Goal: Information Seeking & Learning: Find specific page/section

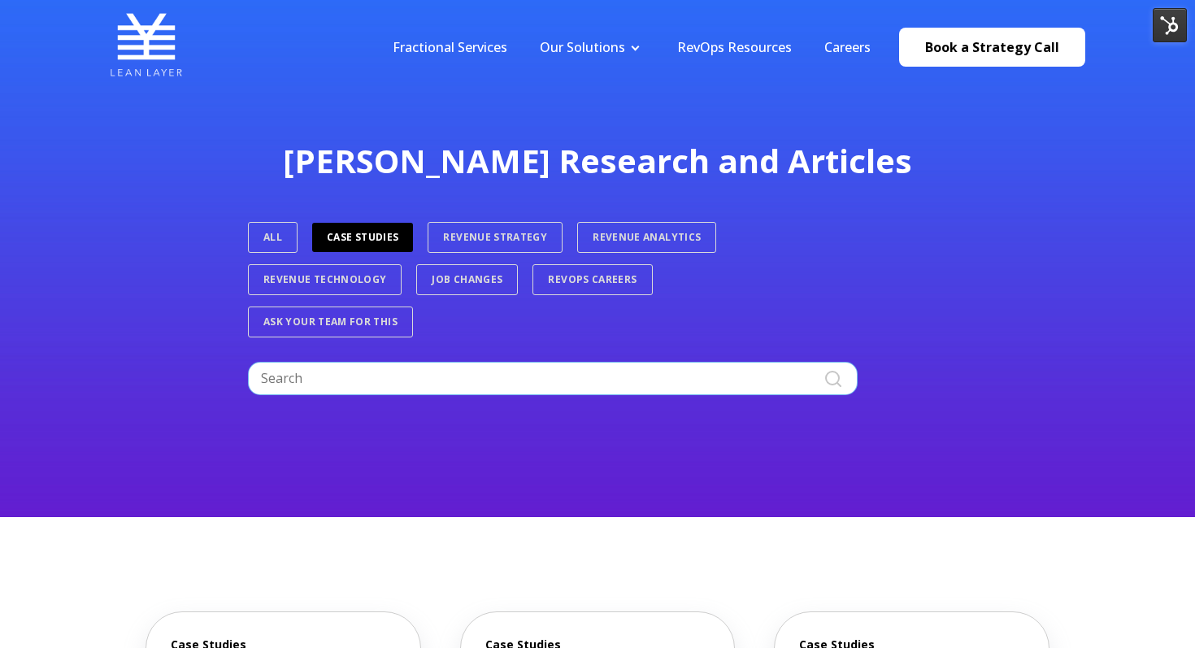
click at [468, 376] on input "Search" at bounding box center [553, 378] width 610 height 33
click at [556, 371] on input "Search" at bounding box center [553, 378] width 610 height 33
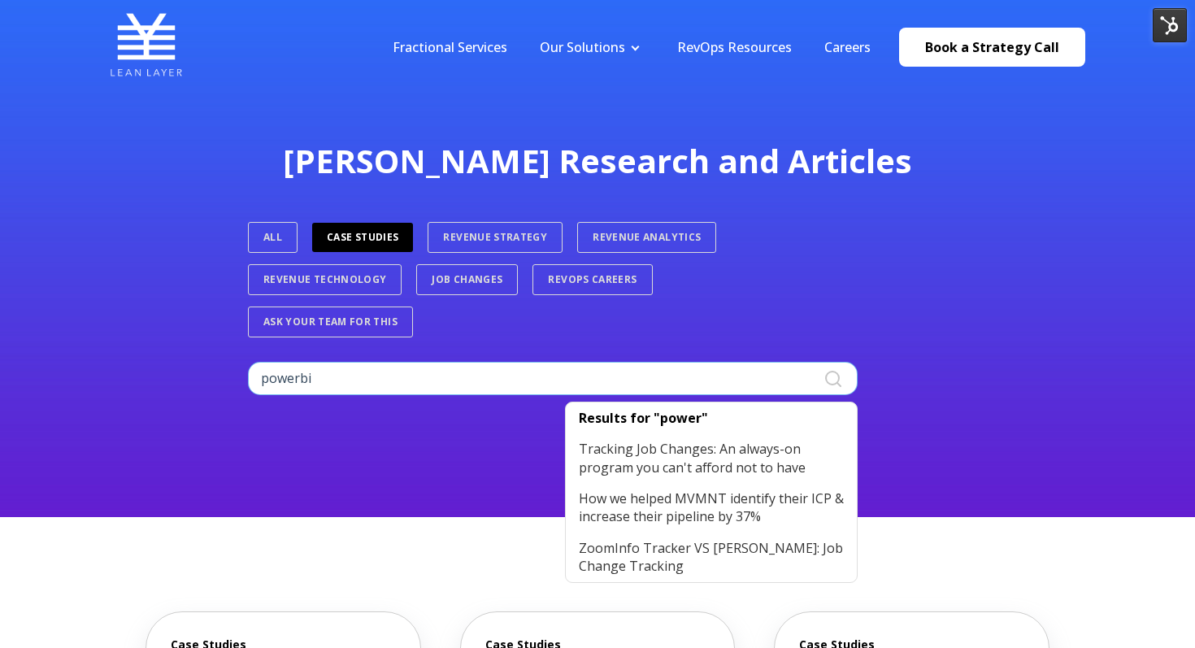
type input "powerbi"
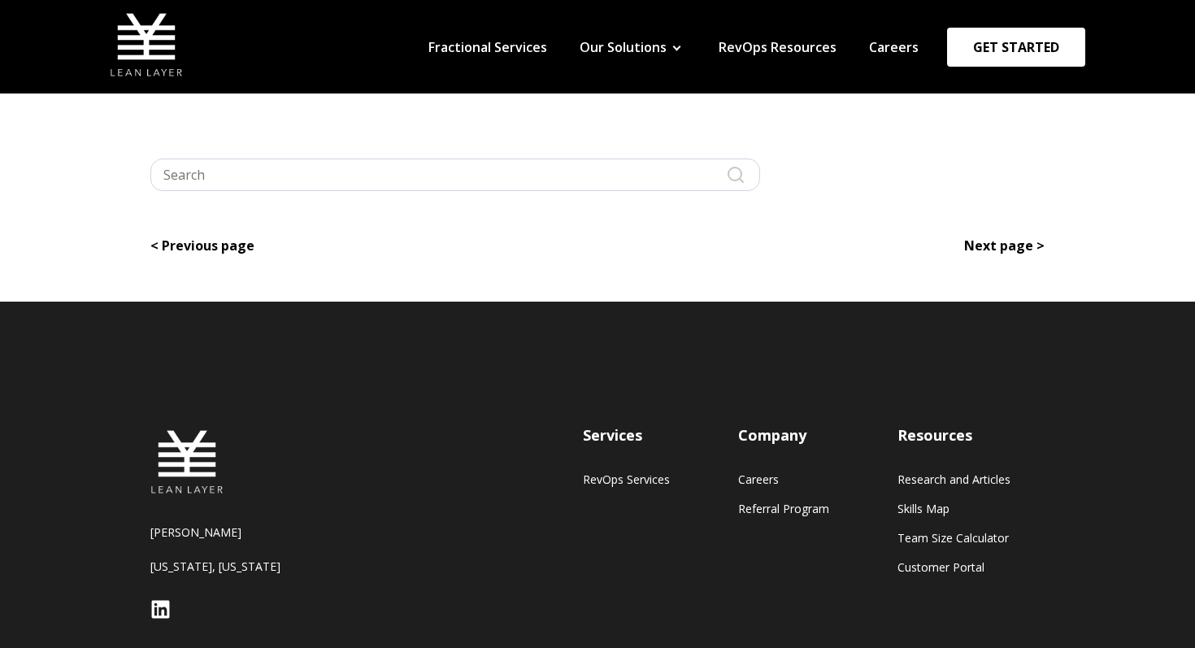
type input "powerbi"
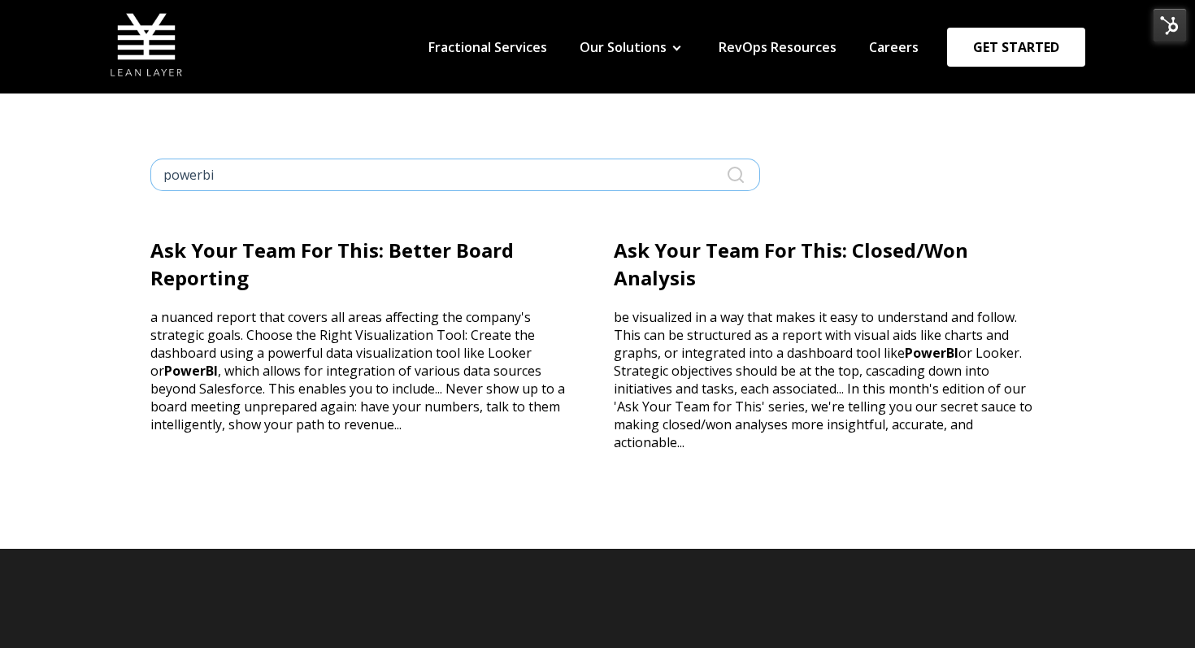
click at [482, 185] on input "powerbi" at bounding box center [455, 175] width 610 height 33
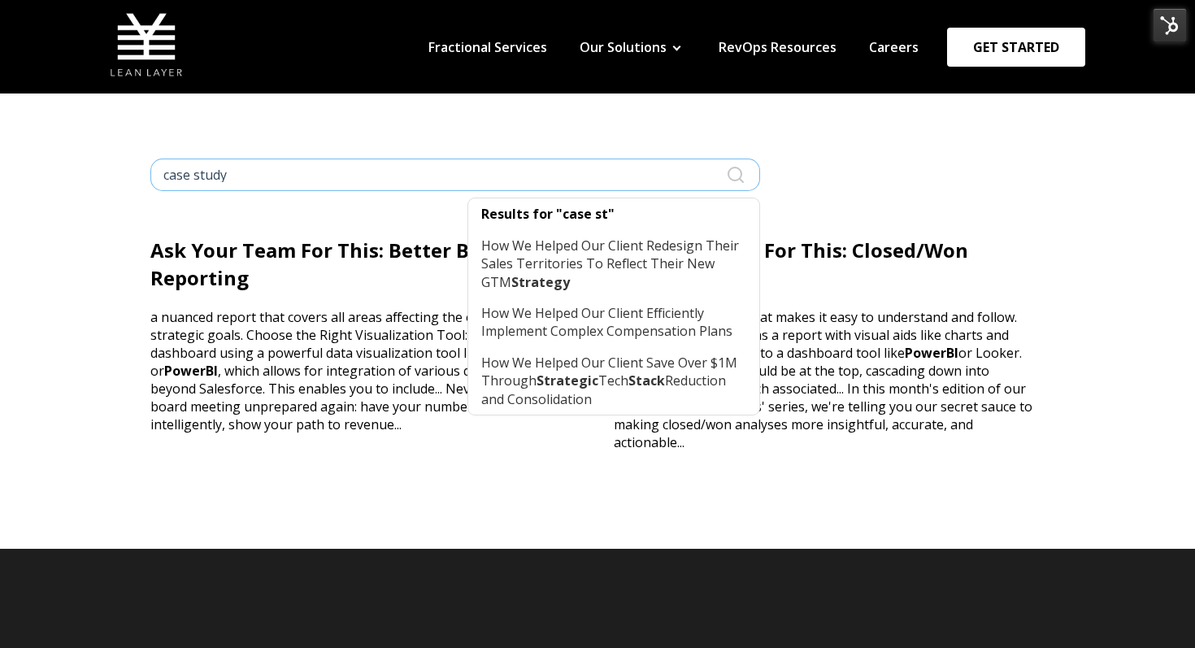
type input "case study"
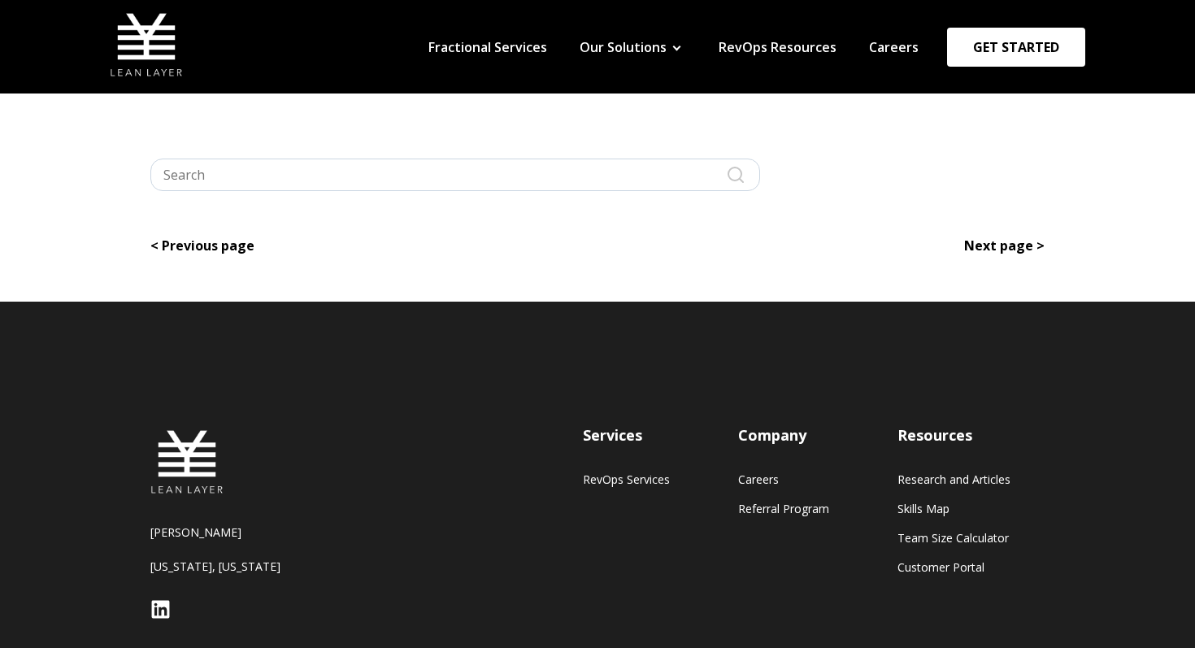
type input "case study"
